Goal: Find specific page/section: Find specific page/section

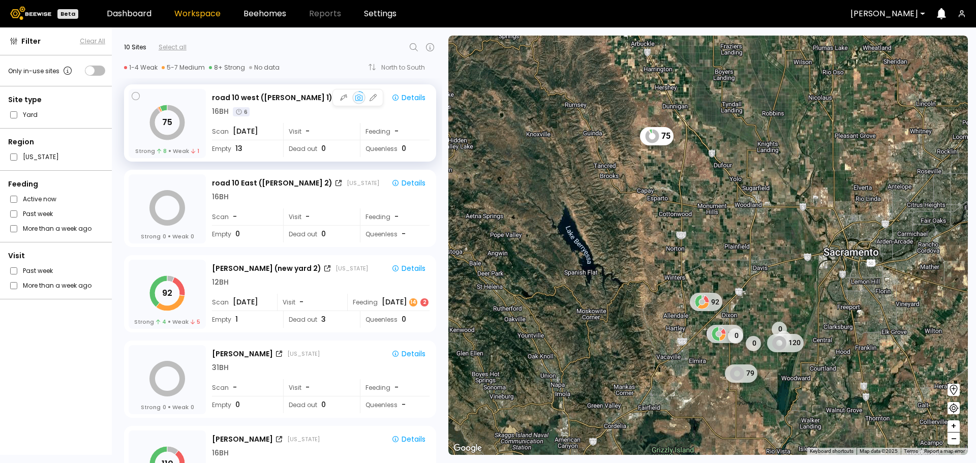
click at [195, 125] on div "75 Strong 8 Weak 1" at bounding box center [167, 123] width 77 height 69
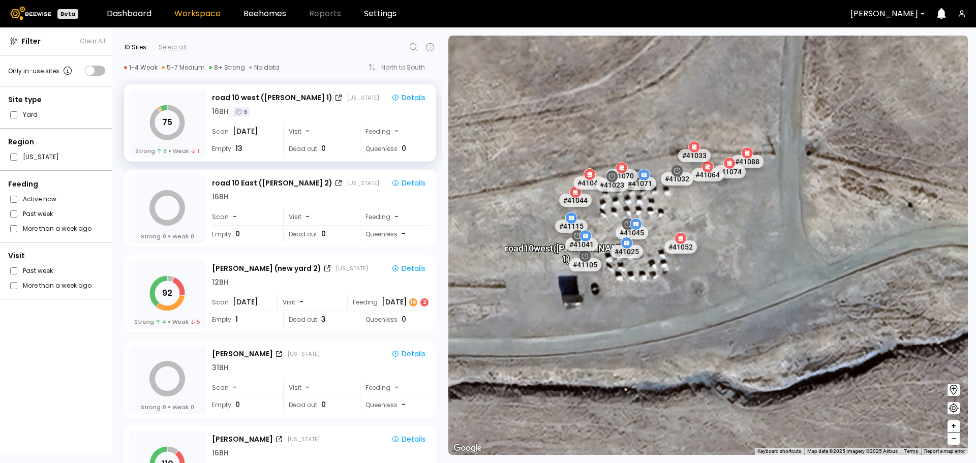
drag, startPoint x: 642, startPoint y: 208, endPoint x: 676, endPoint y: 302, distance: 99.4
click at [676, 302] on div "road 10 west (Dixon 1) # 41073 # 41036 # 40069 # 40113 # 40702 # 40736 # 40306 …" at bounding box center [708, 245] width 520 height 419
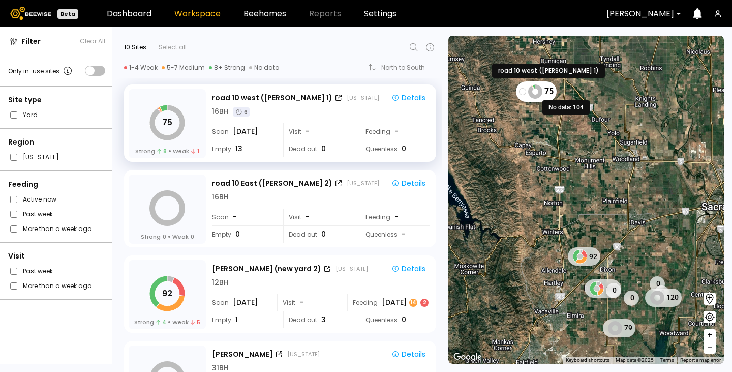
click at [536, 94] on icon at bounding box center [535, 91] width 14 height 14
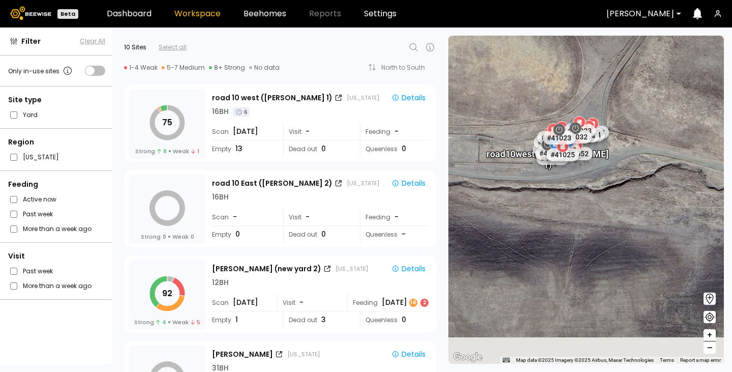
drag, startPoint x: 605, startPoint y: 174, endPoint x: 563, endPoint y: 96, distance: 88.7
click at [566, 91] on div "road 10 west (Dixon 1) # 41073 # 41036 # 40069 # 40113 # 40702 # 40736 # 40306 …" at bounding box center [586, 200] width 276 height 328
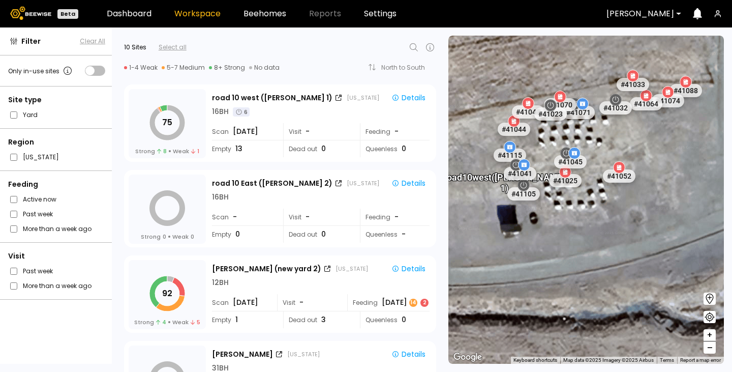
drag, startPoint x: 557, startPoint y: 140, endPoint x: 563, endPoint y: 151, distance: 12.7
click at [563, 151] on div "road 10 west (Dixon 1) # 41073 # 41036 # 40069 # 40113 # 40702 # 40736 # 40306 …" at bounding box center [586, 200] width 276 height 328
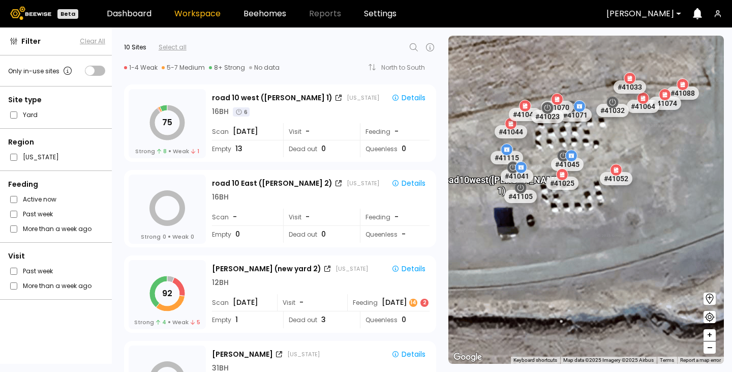
drag, startPoint x: 557, startPoint y: 140, endPoint x: 538, endPoint y: 150, distance: 21.1
click at [538, 150] on div "road 10 west (Dixon 1) # 41073 # 41036 # 40069 # 40113 # 40702 # 40736 # 40306 …" at bounding box center [586, 200] width 276 height 328
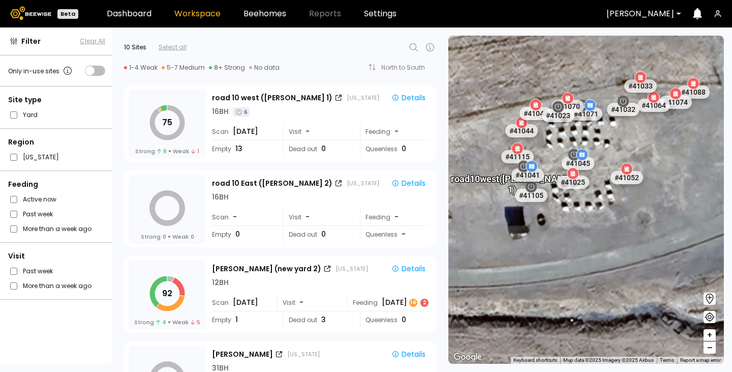
drag, startPoint x: 591, startPoint y: 183, endPoint x: 587, endPoint y: 210, distance: 27.8
click at [587, 210] on div "road 10 west (Dixon 1) # 41073 # 41036 # 40069 # 40113 # 40702 # 40736 # 40306 …" at bounding box center [586, 200] width 276 height 328
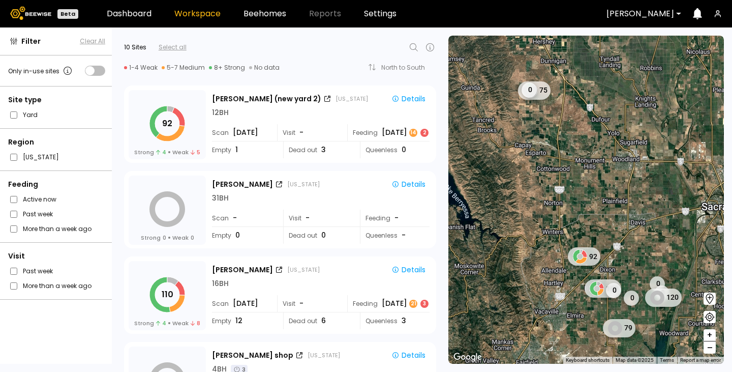
scroll to position [162, 0]
